Goal: Information Seeking & Learning: Learn about a topic

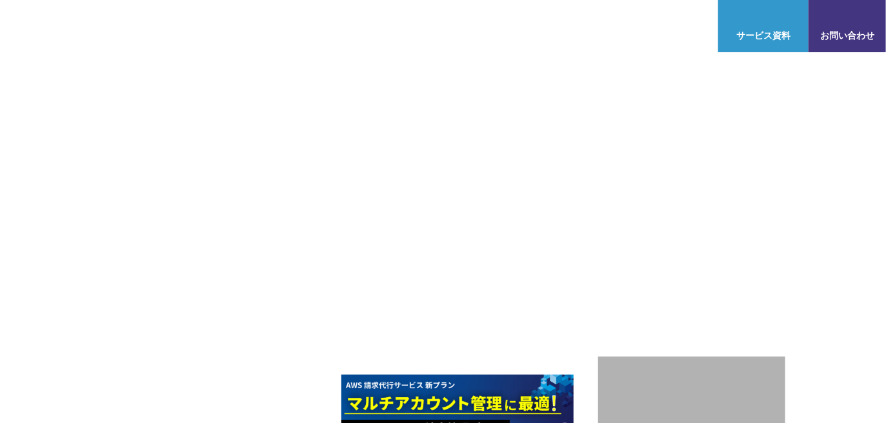
click at [297, 76] on link "管理ポータル" at bounding box center [309, 77] width 54 height 13
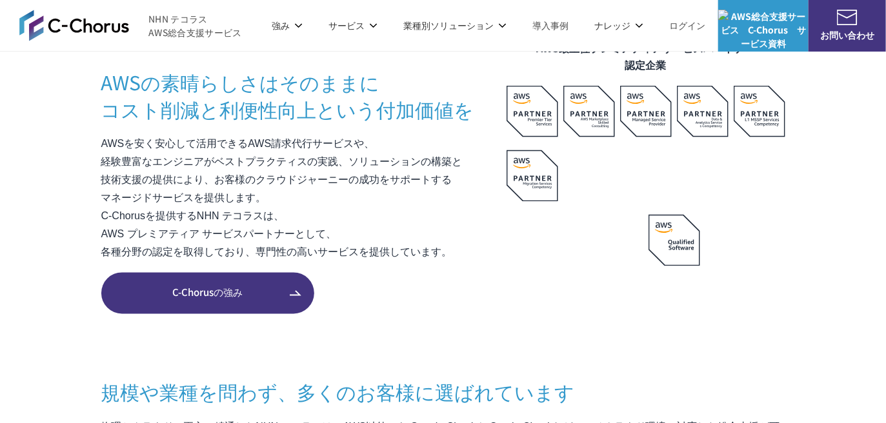
scroll to position [825, 0]
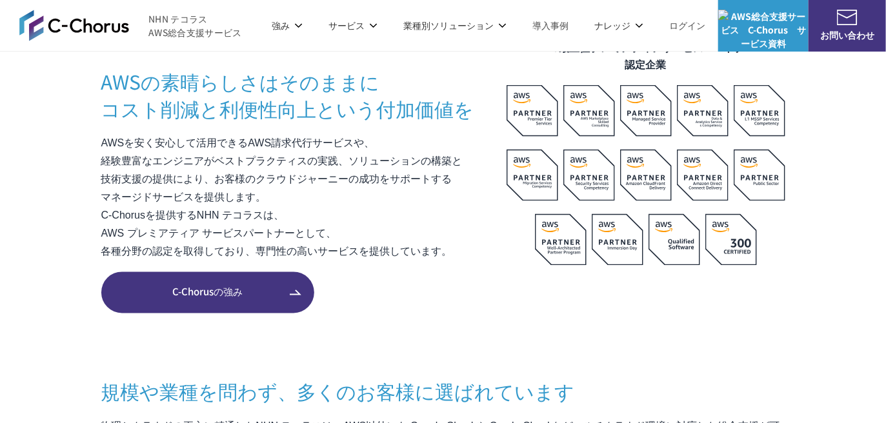
drag, startPoint x: 104, startPoint y: 139, endPoint x: 252, endPoint y: 210, distance: 164.2
click at [252, 210] on p "AWSを安く安心して活用できるAWS請求代行サービスや、 経験豊富なエンジニアがベストプラクティスの実践、ソリューションの構築と 技術支援の提供により、お客様…" at bounding box center [303, 198] width 405 height 126
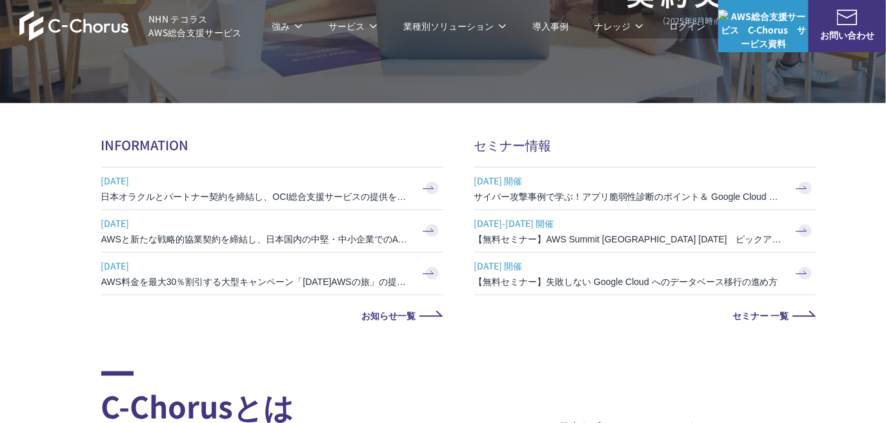
scroll to position [444, 0]
click at [166, 21] on span "NHN テコラス AWS総合支援サービス" at bounding box center [195, 25] width 94 height 27
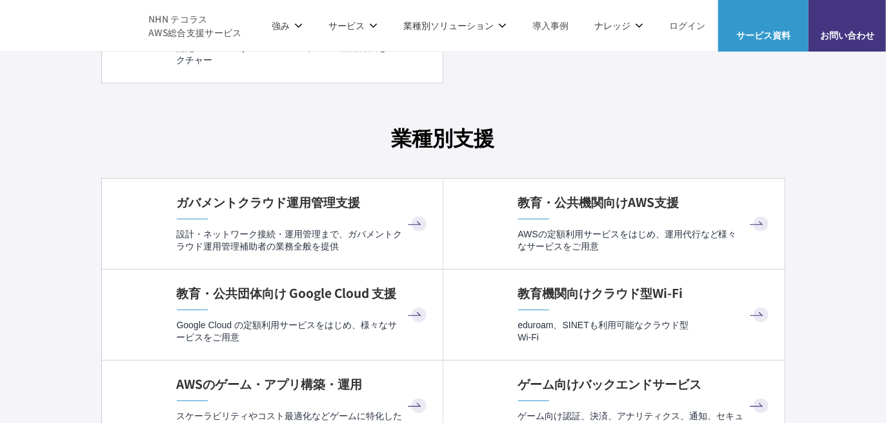
scroll to position [3363, 0]
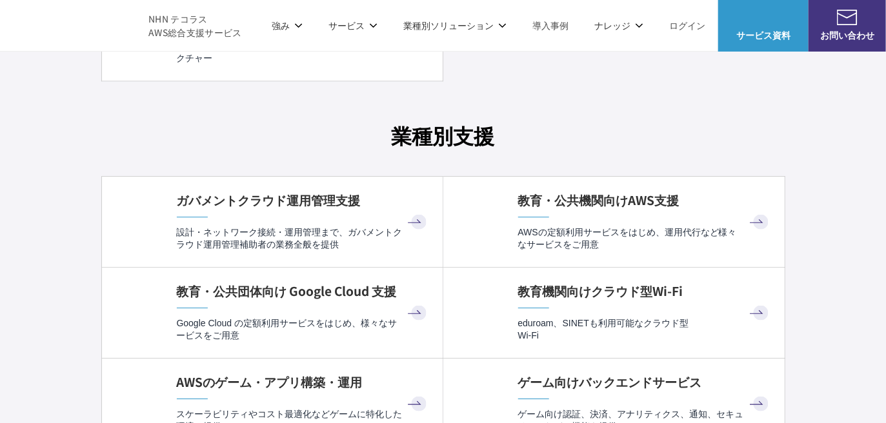
click at [163, 17] on span "NHN テコラス AWS総合支援サービス" at bounding box center [195, 25] width 94 height 27
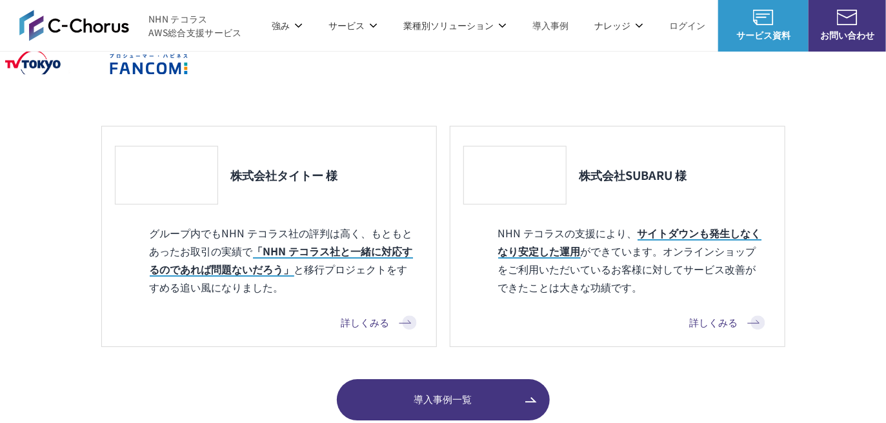
scroll to position [1332, 0]
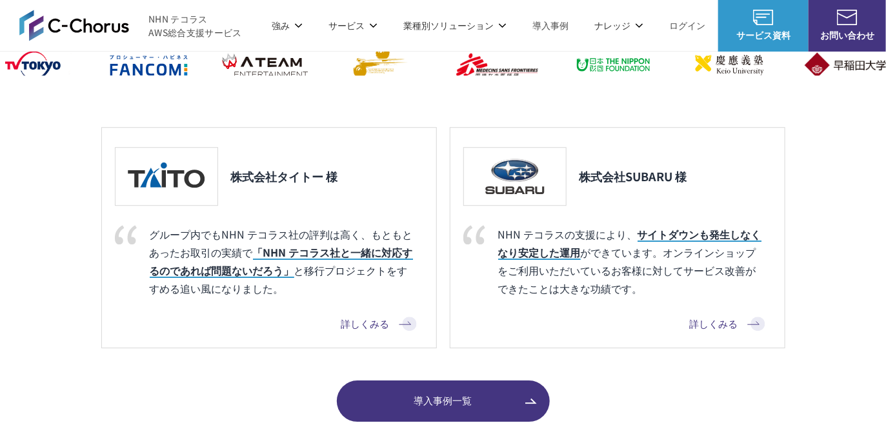
click at [716, 325] on link "詳しくみる" at bounding box center [727, 324] width 75 height 15
